Goal: Task Accomplishment & Management: Complete application form

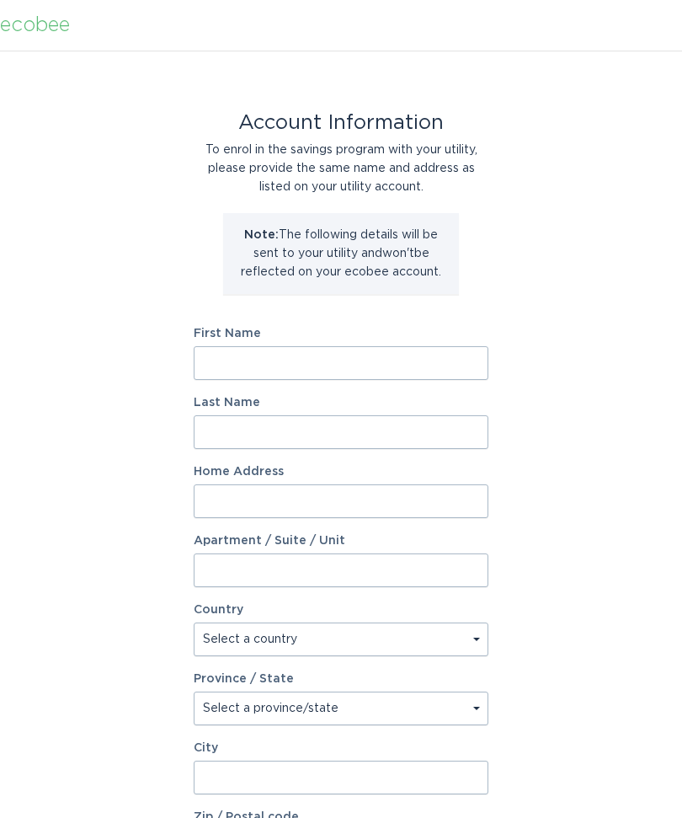
click at [237, 358] on input "First Name" at bounding box center [341, 363] width 295 height 34
type input "[PERSON_NAME]"
click at [235, 429] on input "Last Name" at bounding box center [341, 432] width 295 height 34
type input "[PERSON_NAME]"
click at [235, 503] on input "Home Address" at bounding box center [341, 501] width 295 height 34
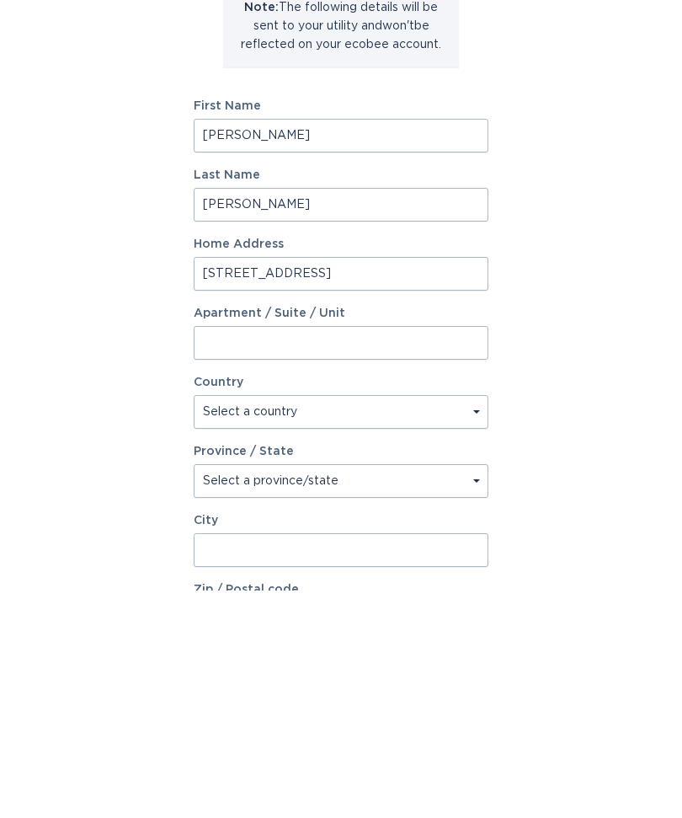
type input "[STREET_ADDRESS]"
click at [246, 622] on select "Select a country [GEOGRAPHIC_DATA] [GEOGRAPHIC_DATA]" at bounding box center [341, 639] width 295 height 34
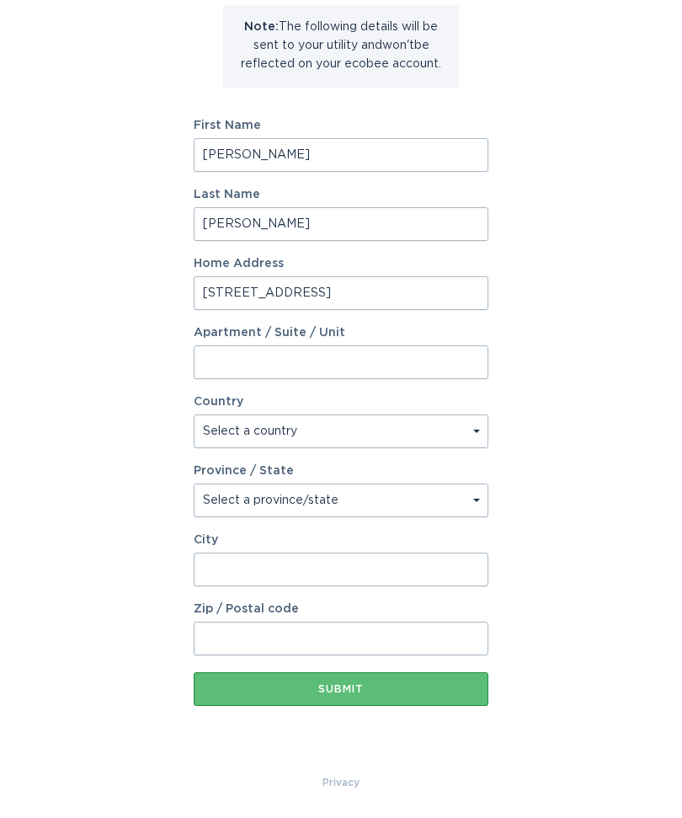
select select "US"
click at [232, 503] on select "Select a province/state [US_STATE] [US_STATE] [US_STATE] [US_STATE] [US_STATE] …" at bounding box center [341, 501] width 295 height 34
select select "MI"
click at [237, 563] on input "City" at bounding box center [341, 570] width 295 height 34
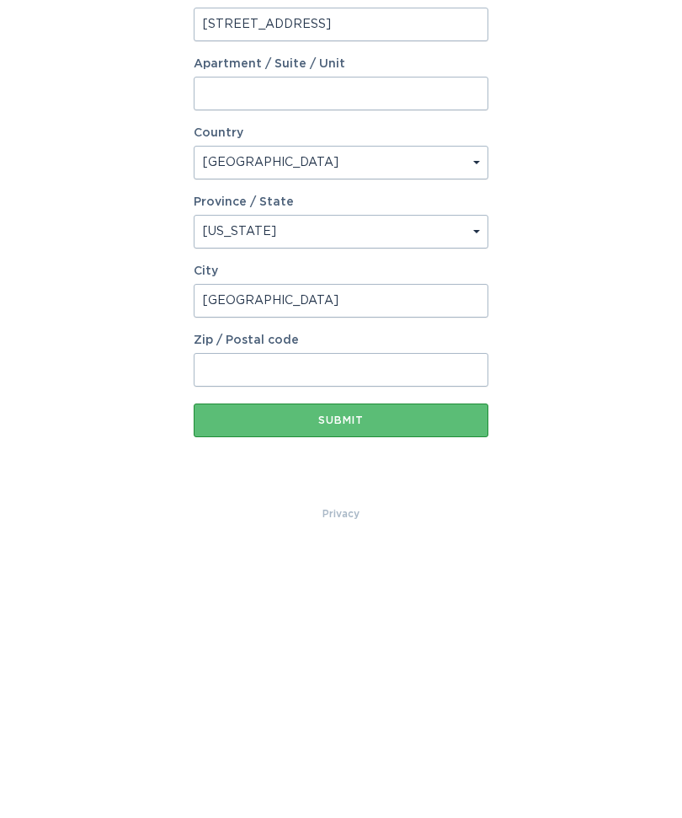
type input "[GEOGRAPHIC_DATA]"
click at [238, 622] on input "Zip / Postal code" at bounding box center [341, 639] width 295 height 34
type input "49073"
click at [344, 684] on div "Submit" at bounding box center [341, 689] width 278 height 10
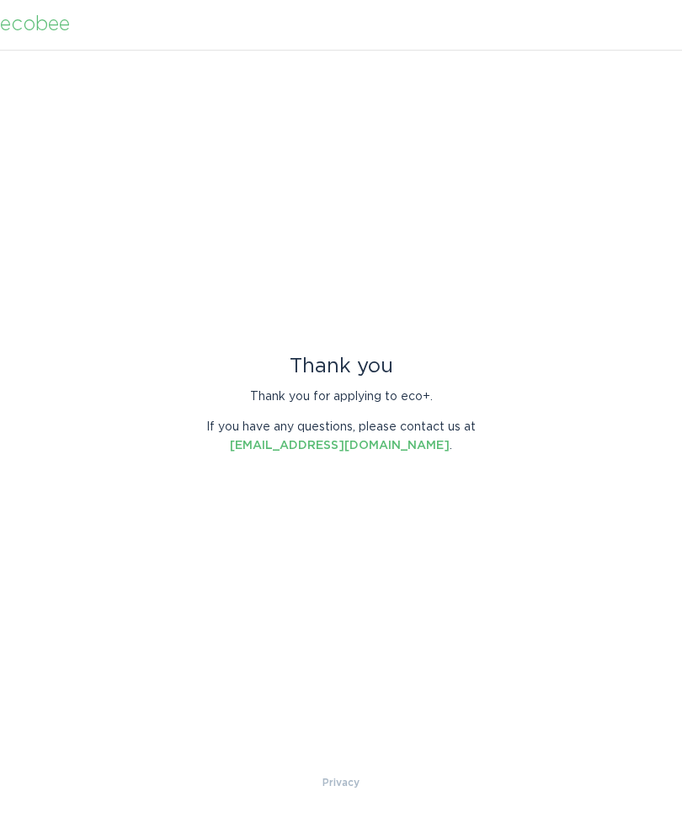
scroll to position [0, 0]
